Goal: Task Accomplishment & Management: Complete application form

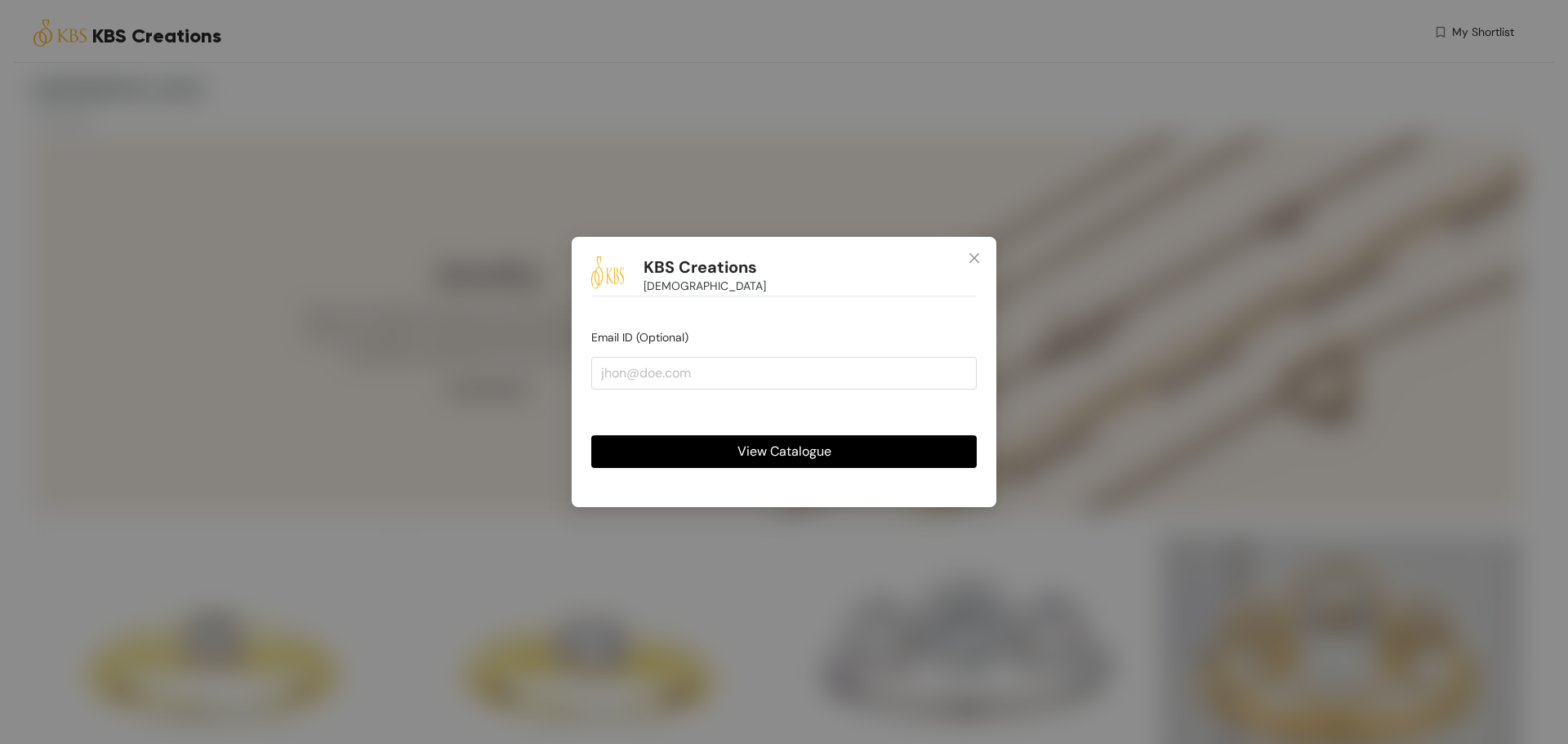
click at [824, 453] on span "View Catalogue" at bounding box center [784, 451] width 94 height 20
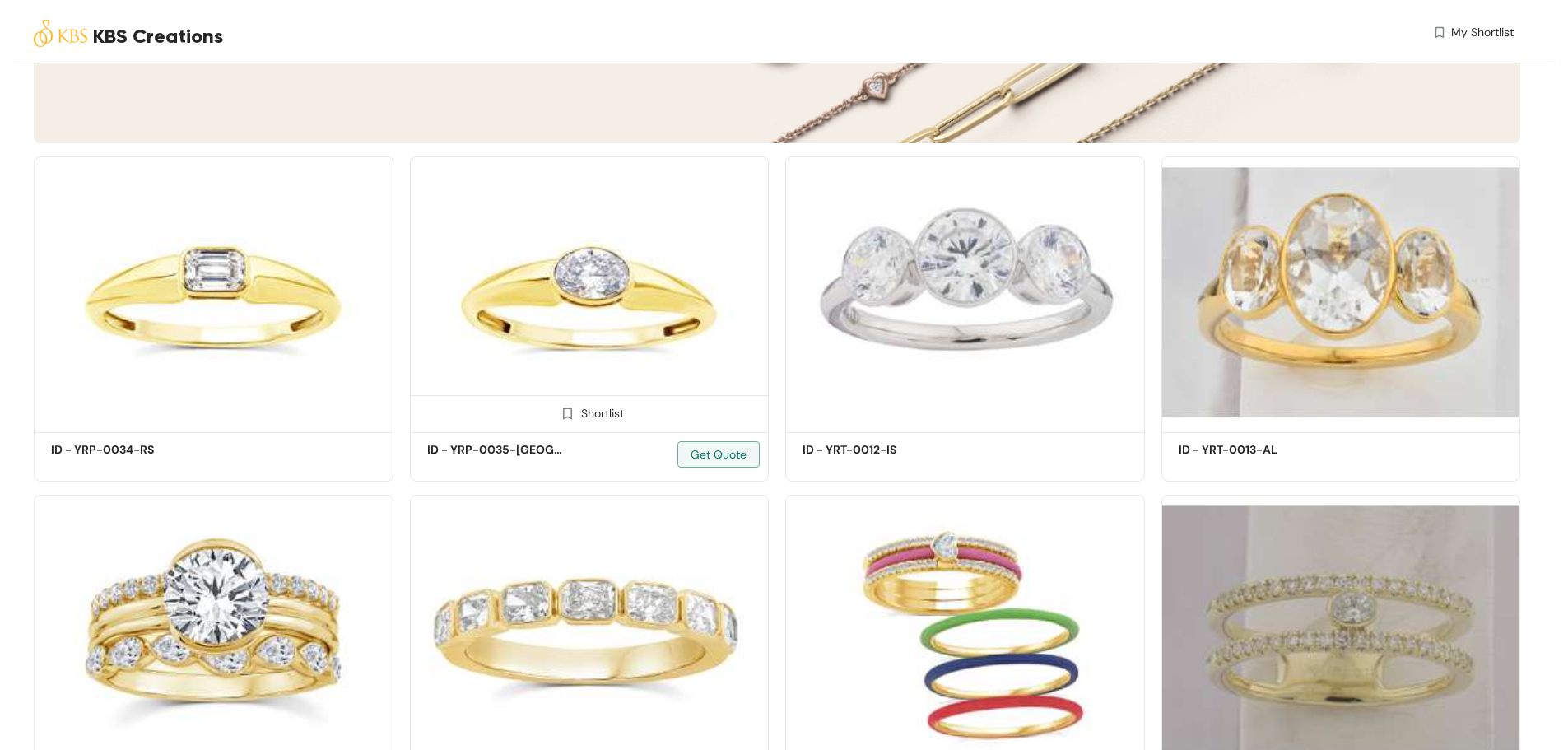
scroll to position [385, 0]
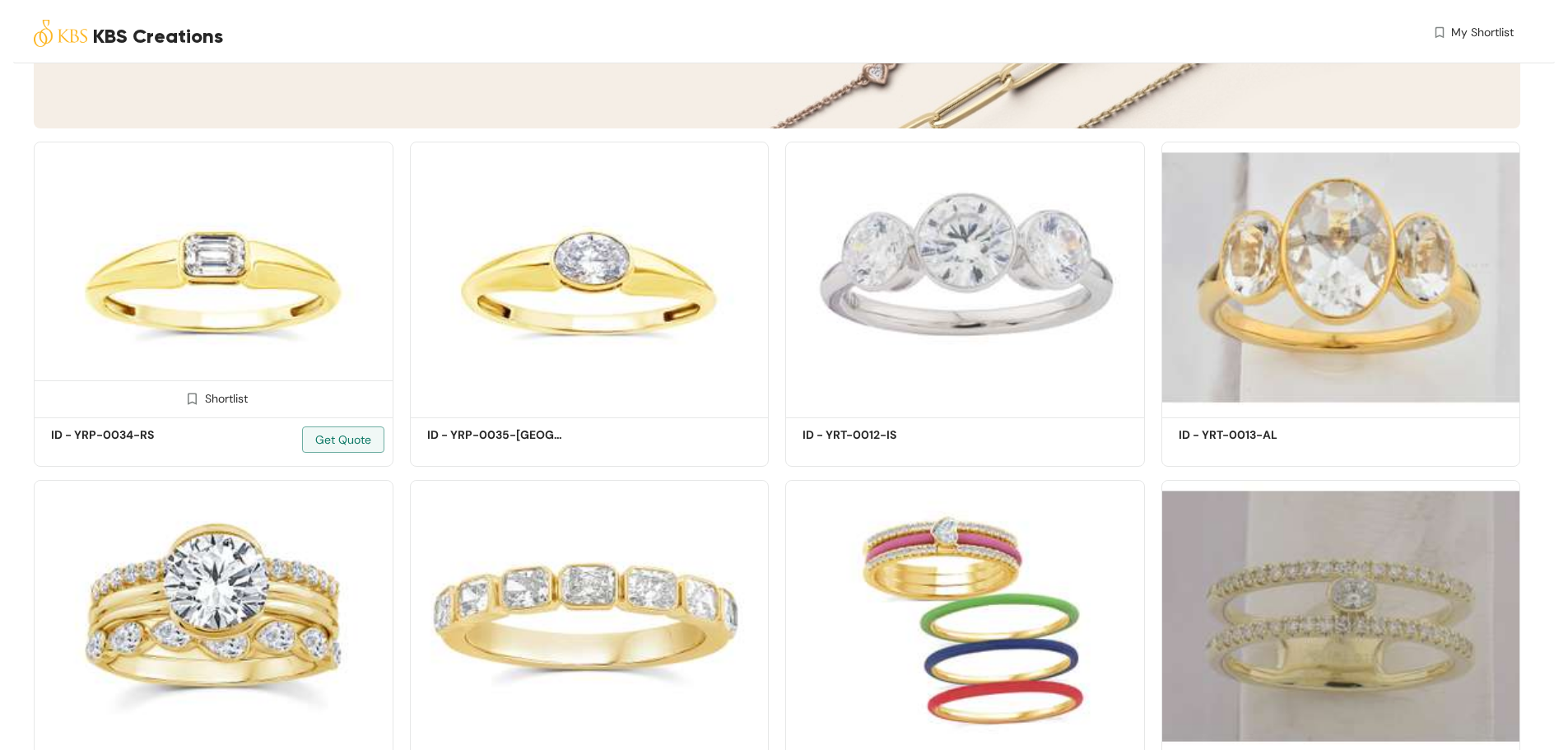
click at [224, 393] on div "Shortlist" at bounding box center [213, 397] width 69 height 16
click at [595, 410] on div "Shortlist" at bounding box center [589, 397] width 358 height 33
drag, startPoint x: 599, startPoint y: 401, endPoint x: 617, endPoint y: 403, distance: 18.1
click at [600, 400] on div "Shortlist" at bounding box center [588, 397] width 69 height 16
click at [976, 404] on div "Shortlist" at bounding box center [964, 397] width 69 height 16
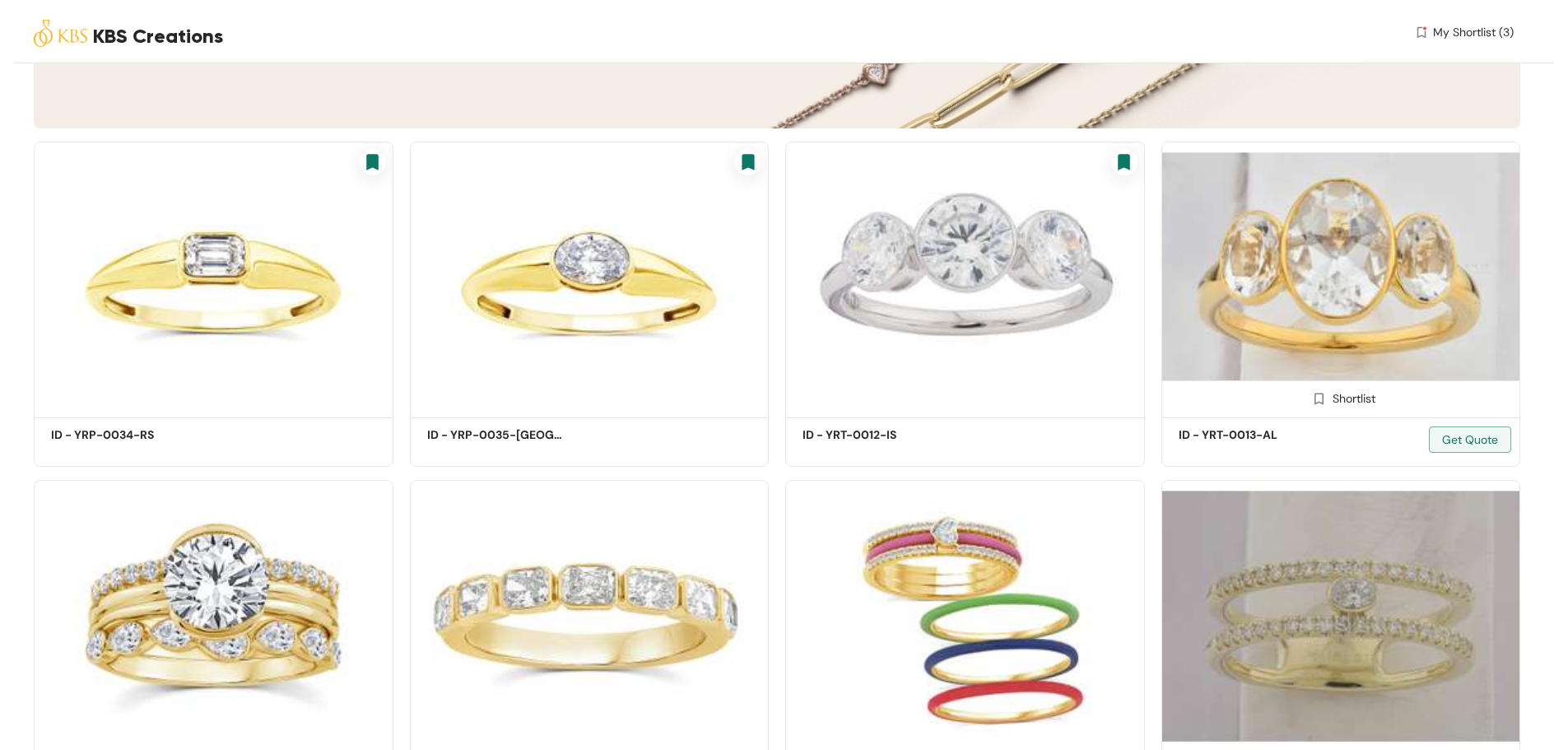
click at [1355, 386] on div "Shortlist" at bounding box center [1341, 397] width 358 height 33
click at [1359, 405] on div "Shortlist" at bounding box center [1340, 397] width 69 height 16
click at [1488, 31] on div "KBS Creations My Shortlist (4)" at bounding box center [774, 36] width 1480 height 72
click at [1488, 32] on span "My Shortlist (4)" at bounding box center [1473, 32] width 81 height 17
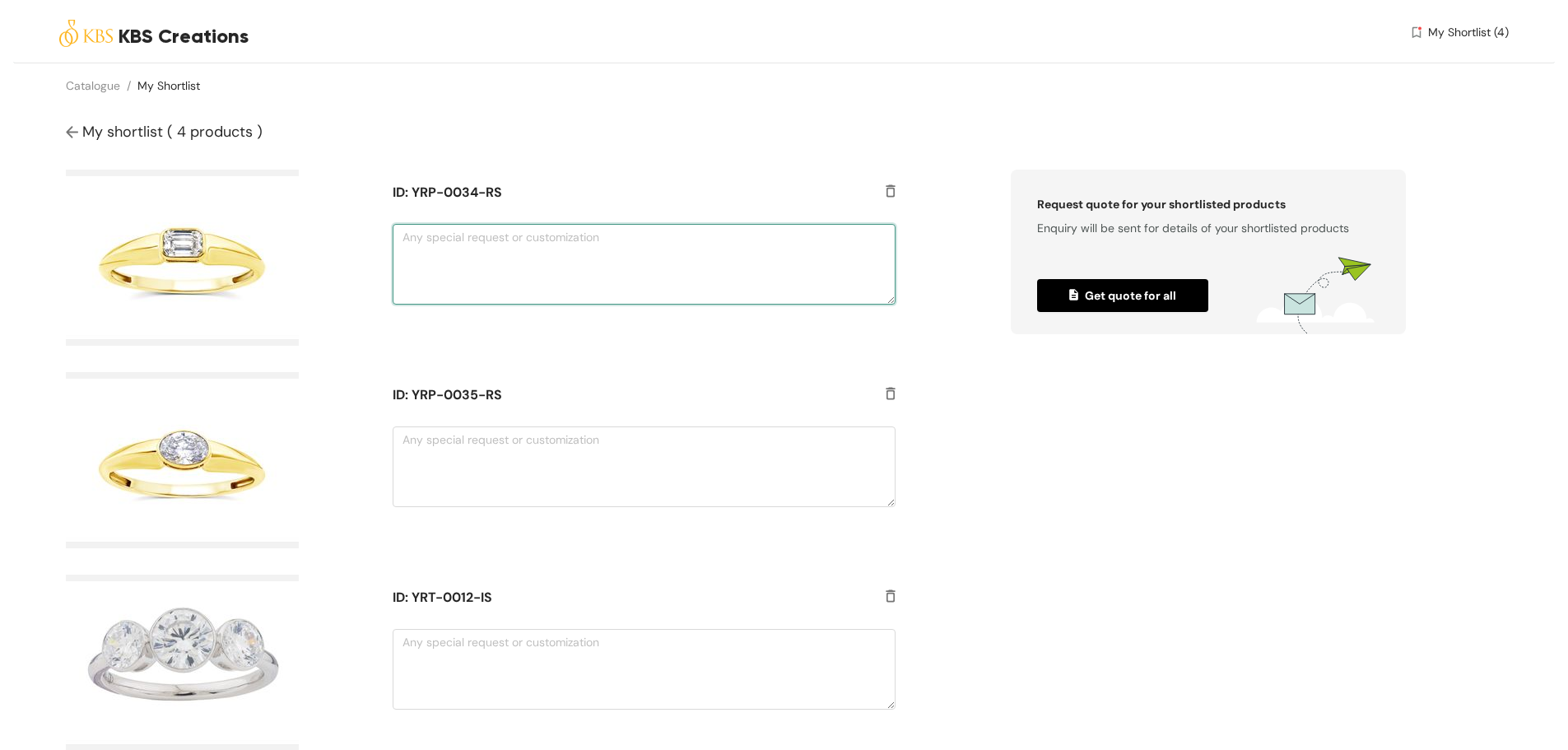
click at [490, 263] on textarea at bounding box center [644, 264] width 503 height 81
type textarea "i want in round diamond"
drag, startPoint x: 489, startPoint y: 475, endPoint x: 488, endPoint y: 466, distance: 9.1
click at [487, 466] on textarea at bounding box center [644, 467] width 503 height 81
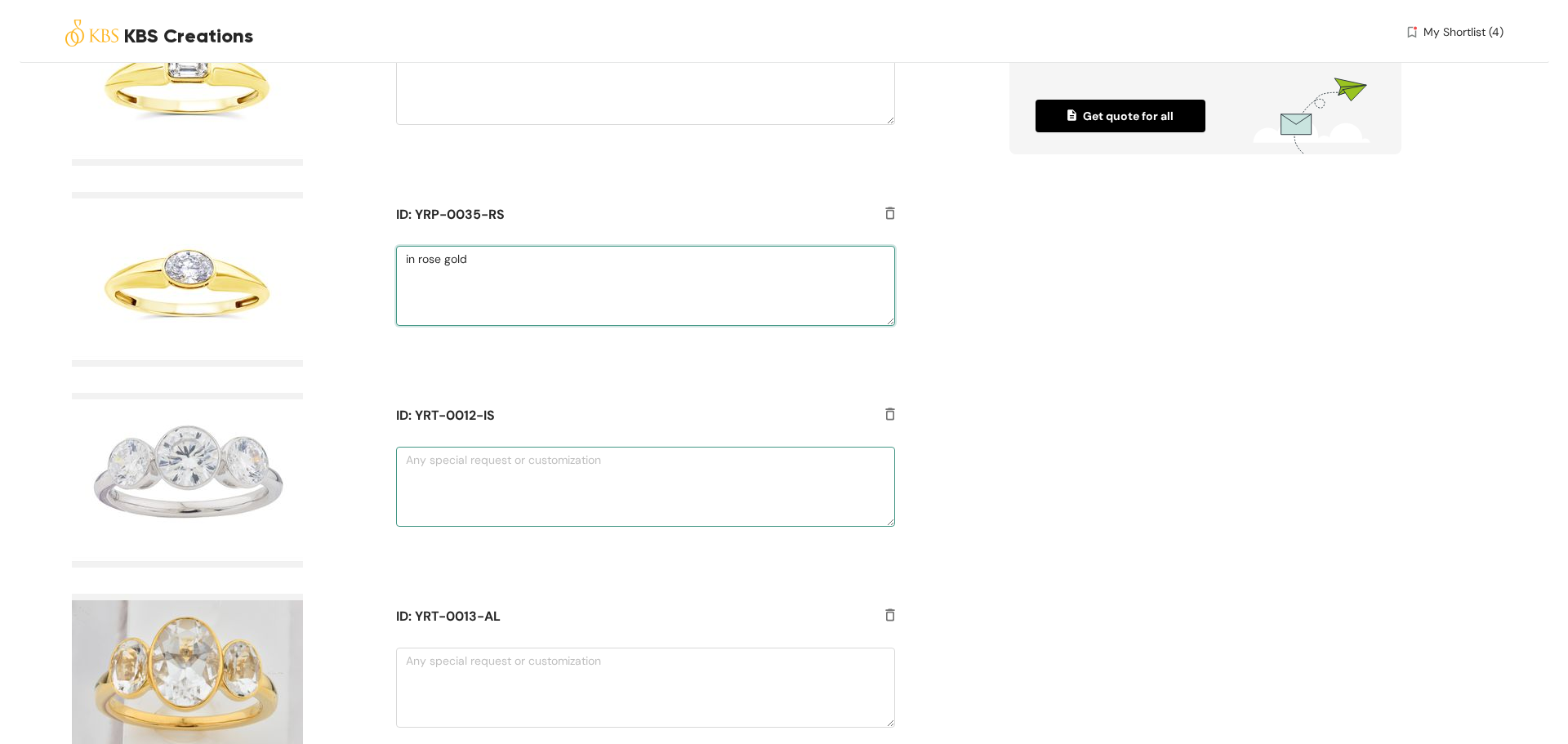
scroll to position [241, 0]
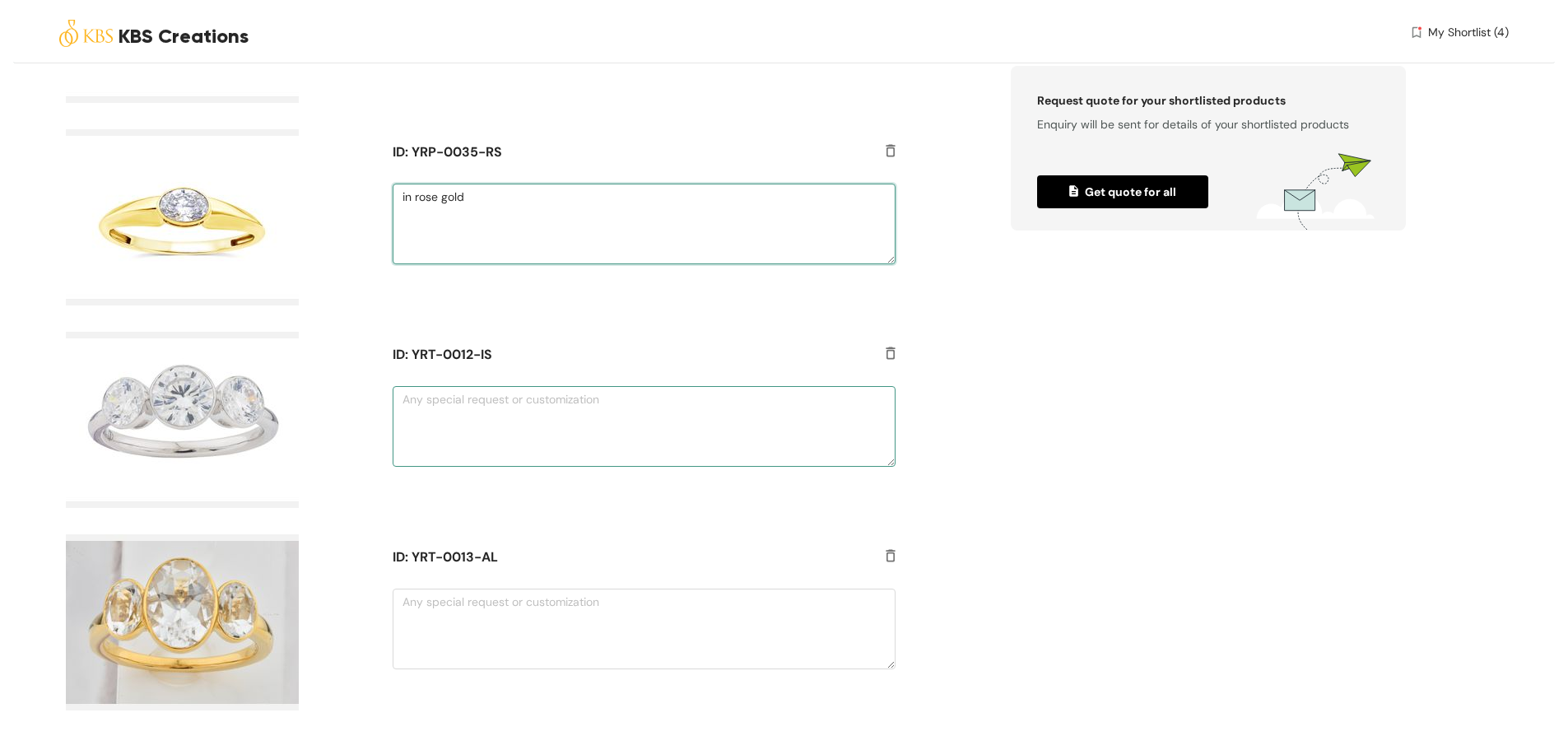
type textarea "in rose gold"
click at [675, 420] on textarea at bounding box center [644, 427] width 503 height 81
type textarea "sample"
click at [1147, 187] on span "Get quote for all" at bounding box center [1123, 192] width 107 height 18
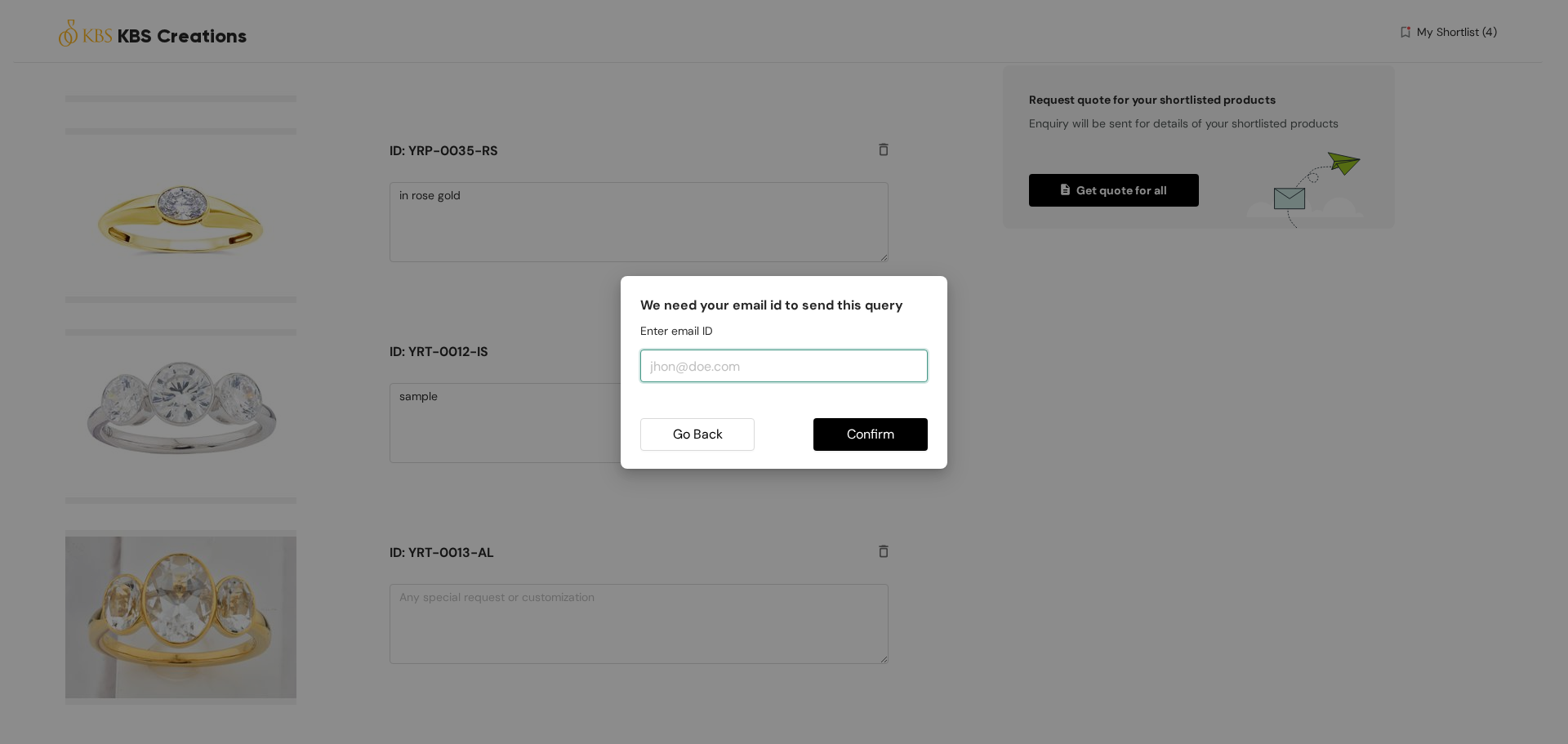
click at [766, 362] on input "email" at bounding box center [784, 366] width 288 height 33
type input "[EMAIL_ADDRESS][DOMAIN_NAME]"
click at [855, 432] on span "Confirm" at bounding box center [871, 433] width 47 height 20
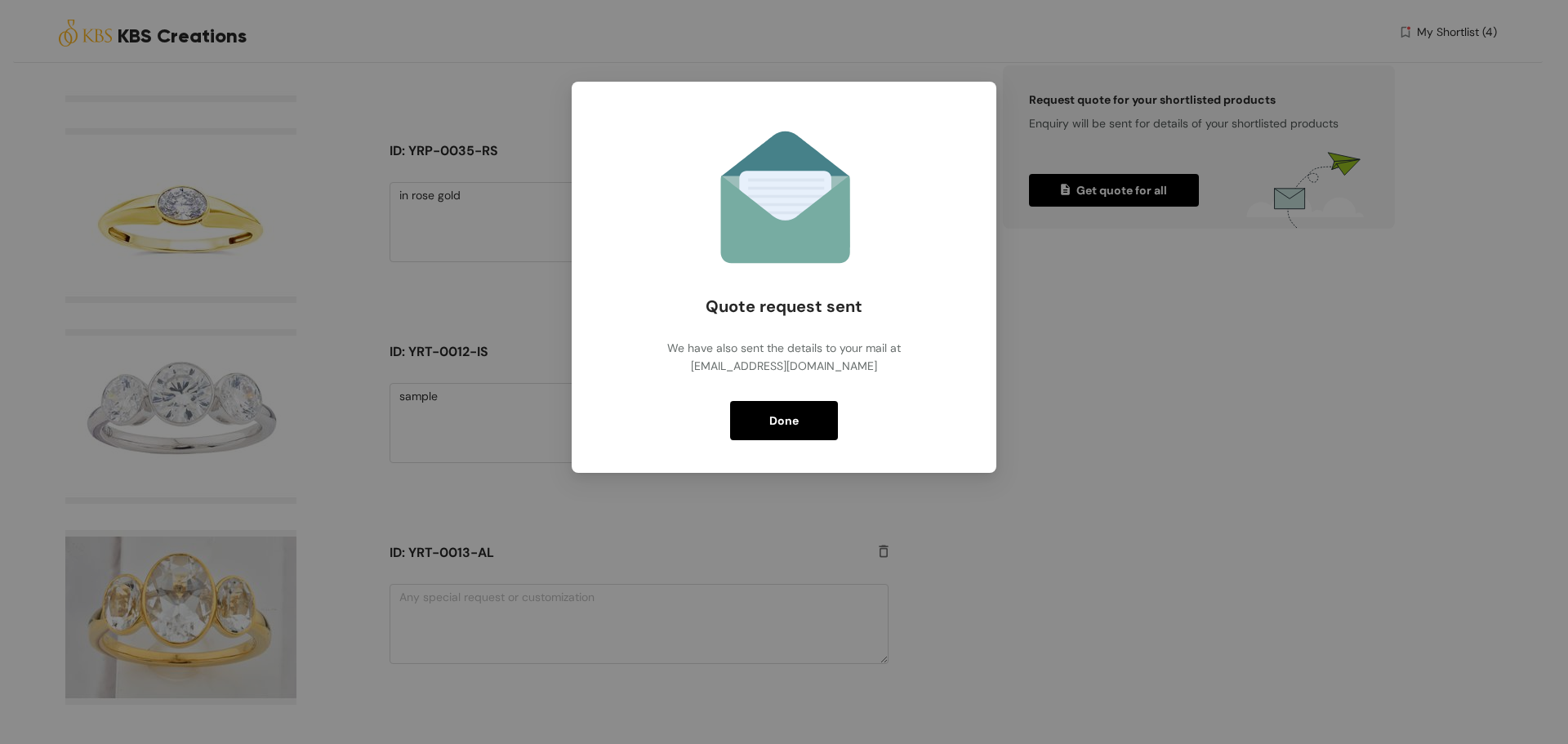
click at [809, 416] on button "Done" at bounding box center [784, 420] width 107 height 39
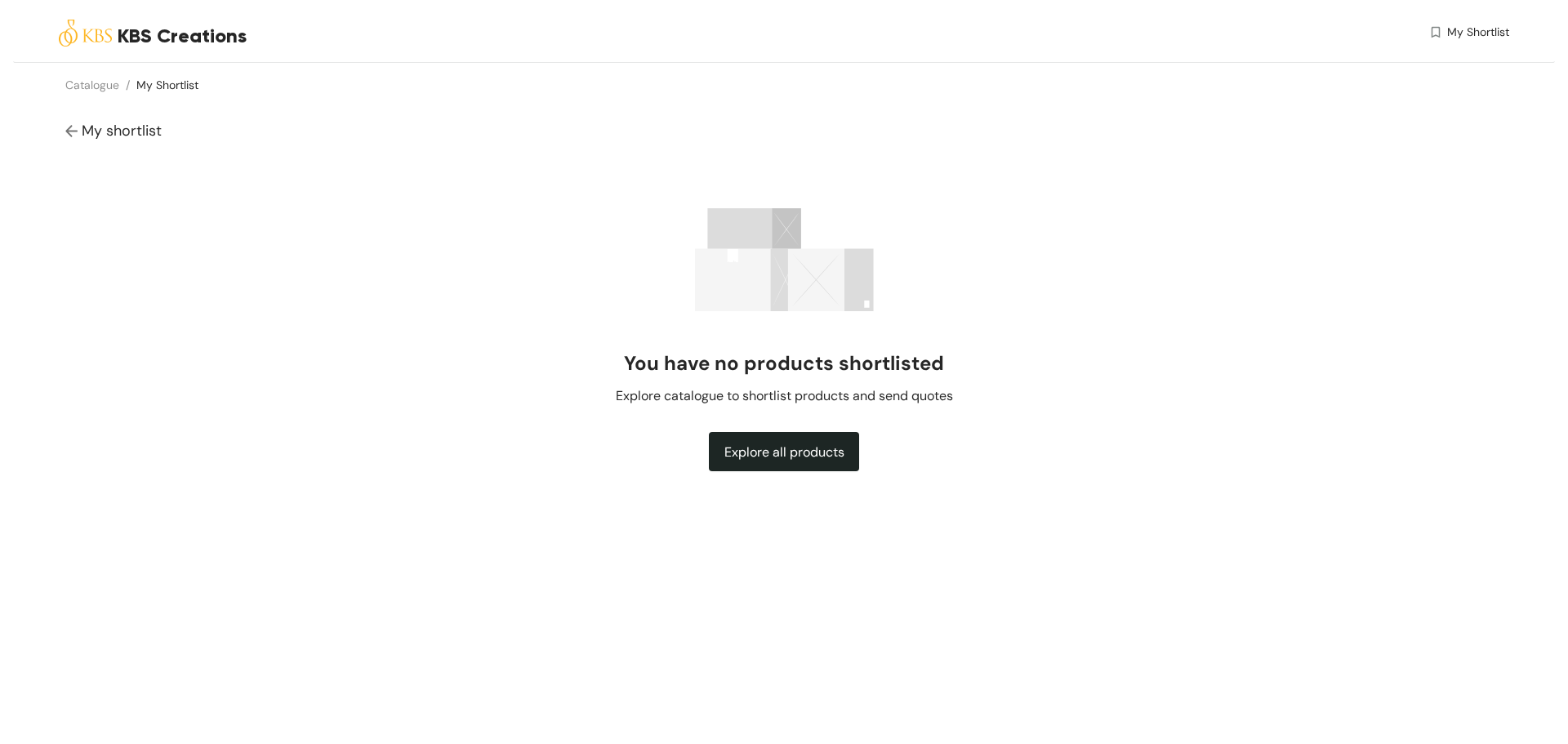
scroll to position [0, 0]
